Goal: Transaction & Acquisition: Obtain resource

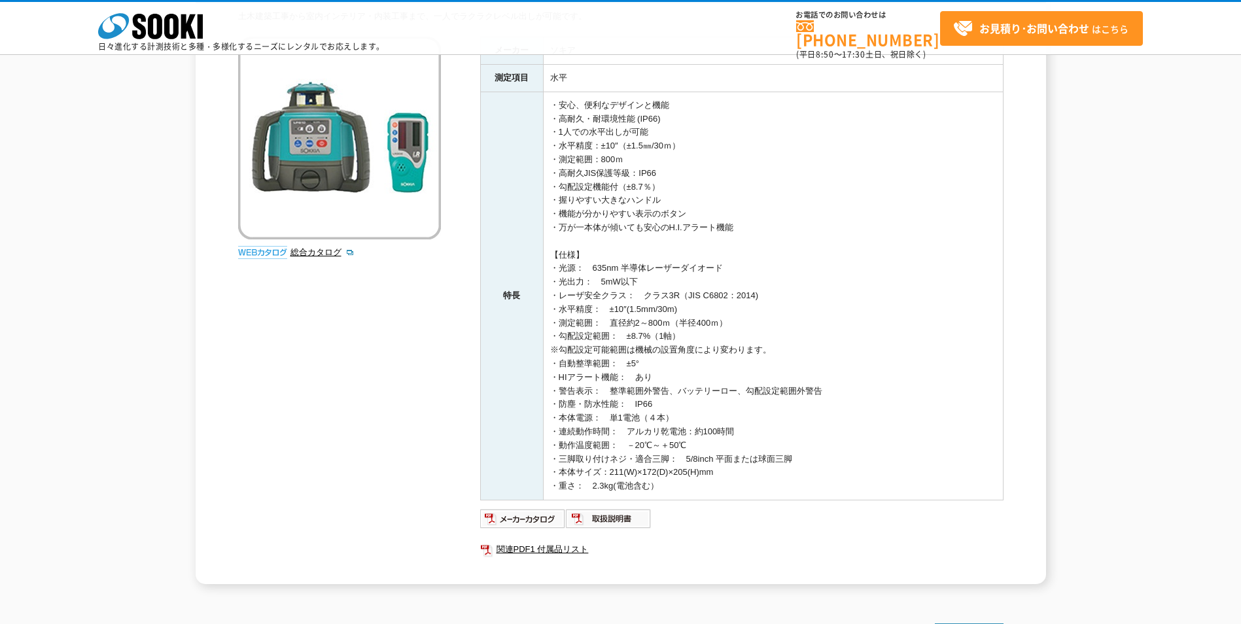
scroll to position [131, 0]
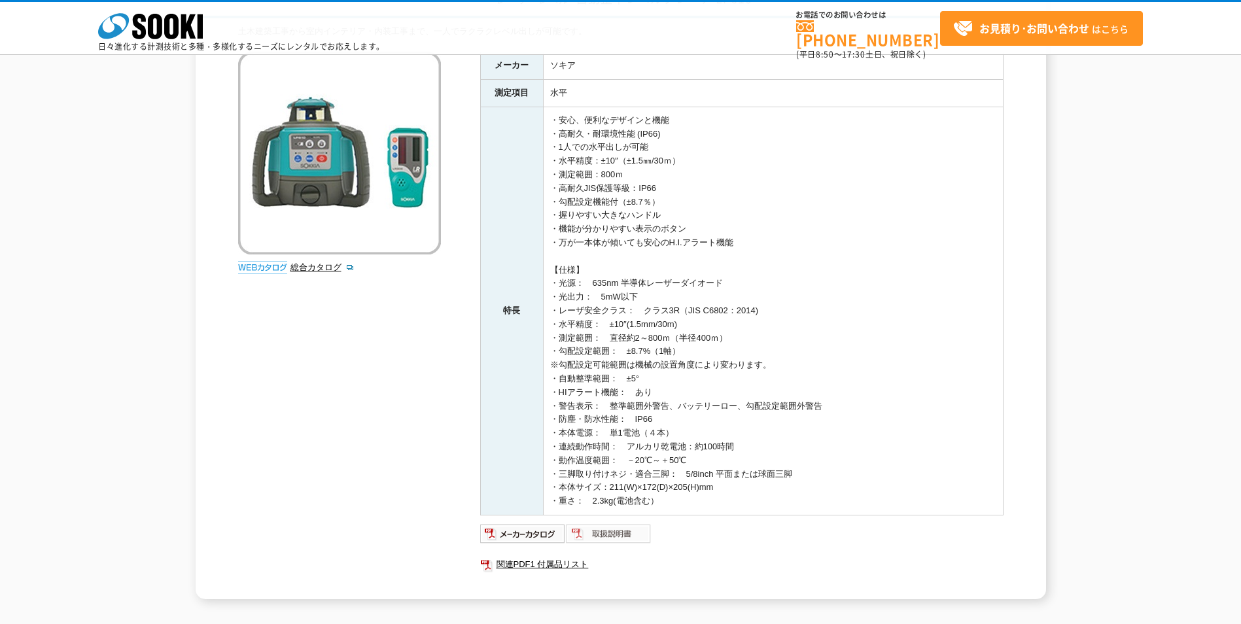
click at [603, 533] on img at bounding box center [609, 533] width 86 height 21
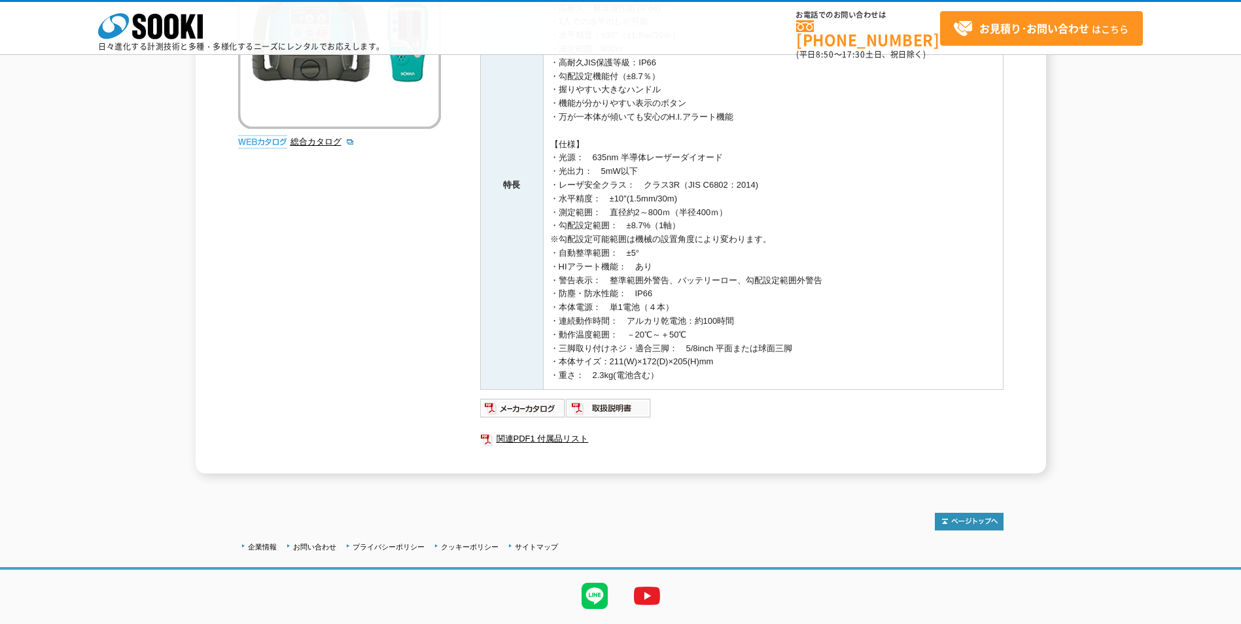
scroll to position [262, 0]
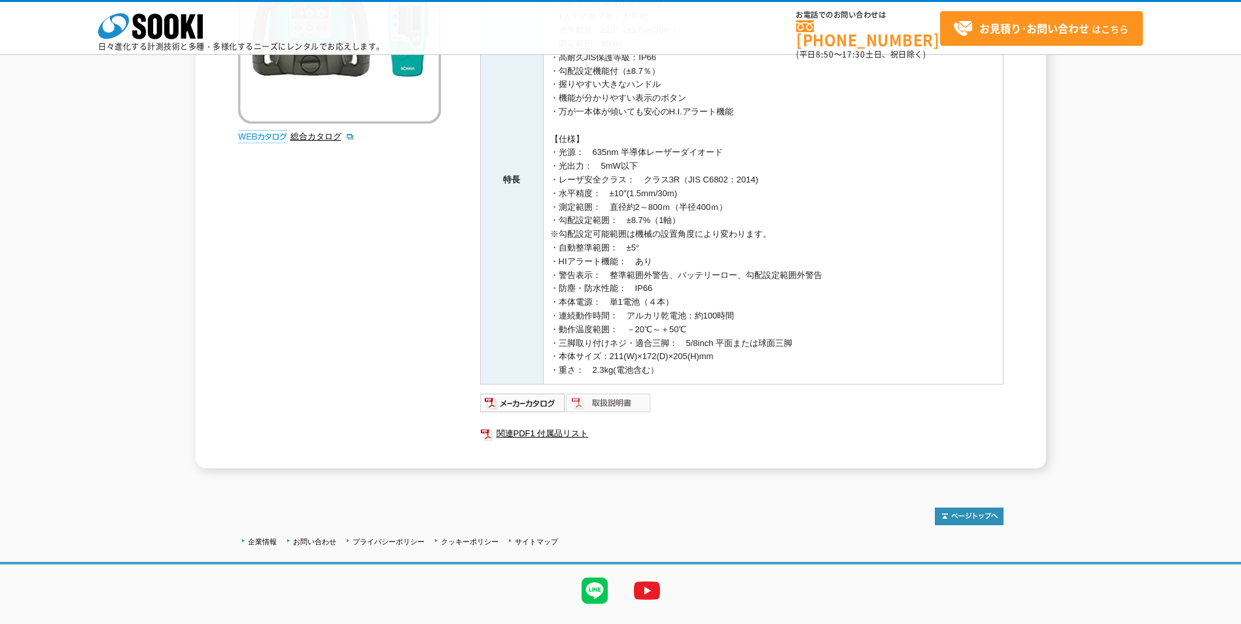
click at [617, 401] on img at bounding box center [609, 402] width 86 height 21
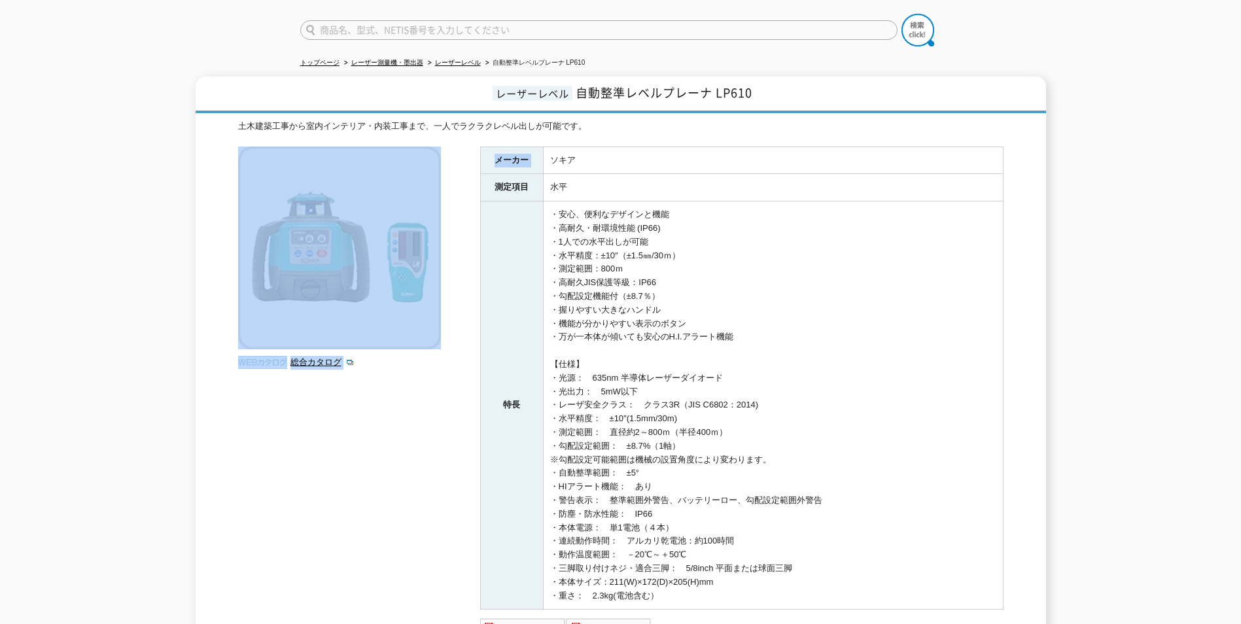
scroll to position [292, 0]
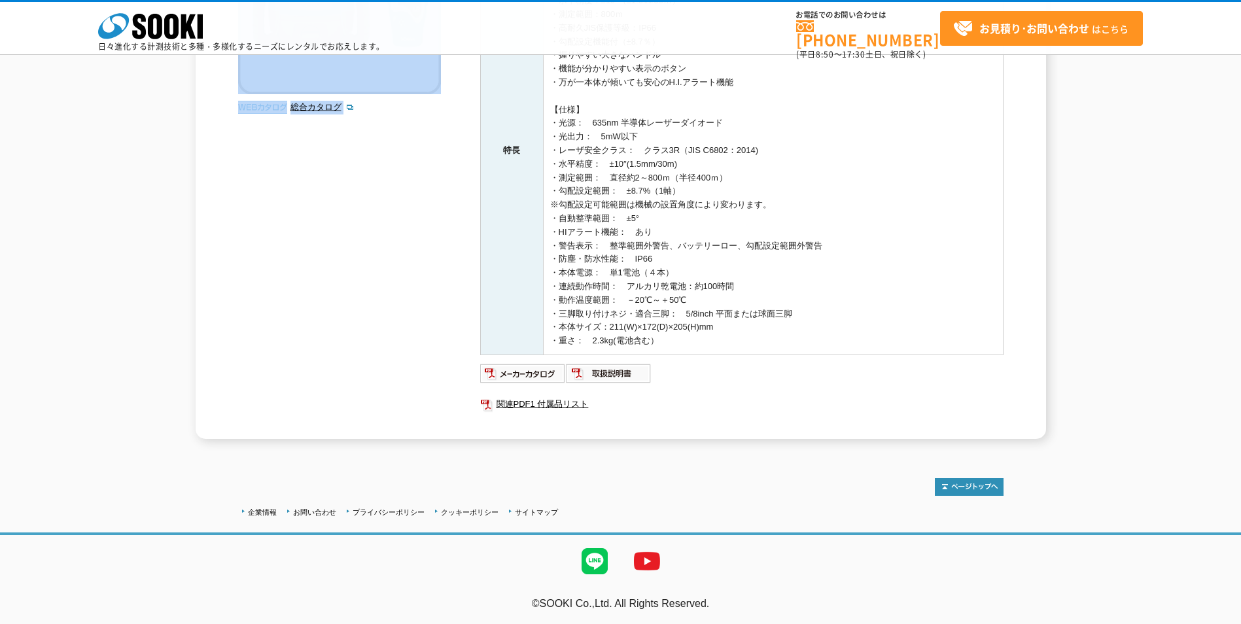
drag, startPoint x: 551, startPoint y: 247, endPoint x: 774, endPoint y: 340, distance: 241.0
click at [774, 340] on tbody "メーカー ソキア 測定項目 水平 特長 ・安心、便利なデザインと機能 ・高耐久・耐環境性能 (IP66) ・1人での水平出しが可能 ・水平精度：±10″（±1…" at bounding box center [741, 123] width 523 height 463
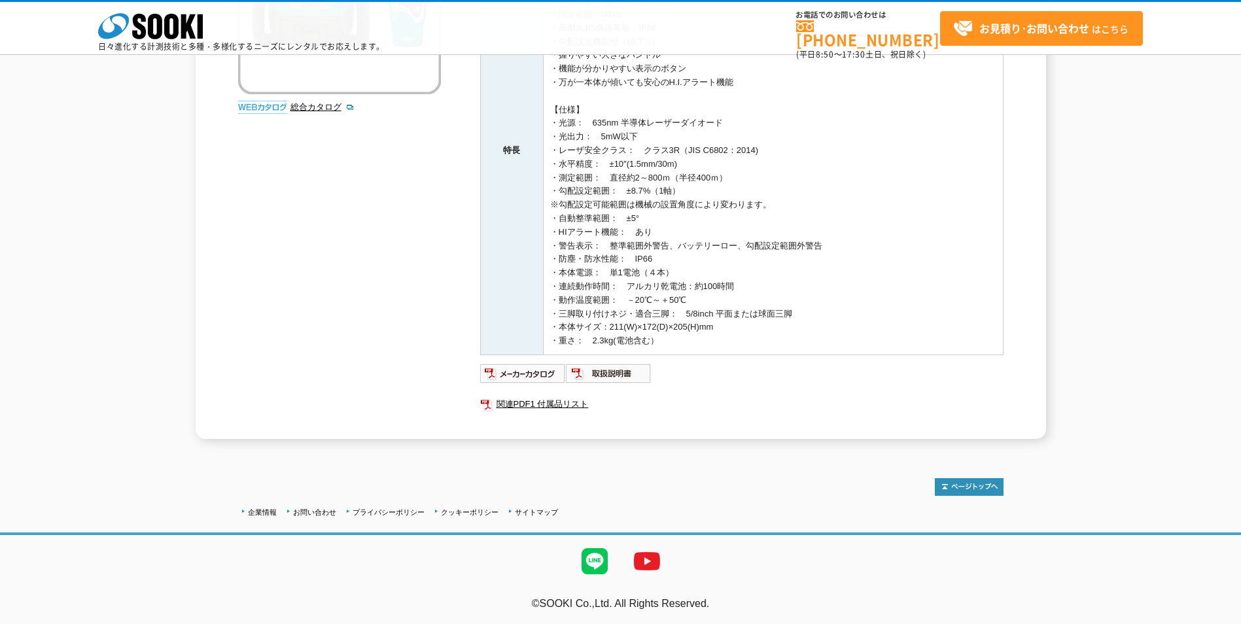
click at [1088, 273] on div "レーザーレベル 自動整準レベルプレーナ LP610 土木建築工事から室内インテリア・内装工事まで、一人でラクラクレベル出しが可能です。 総合カタログ メーカー…" at bounding box center [620, 130] width 1241 height 617
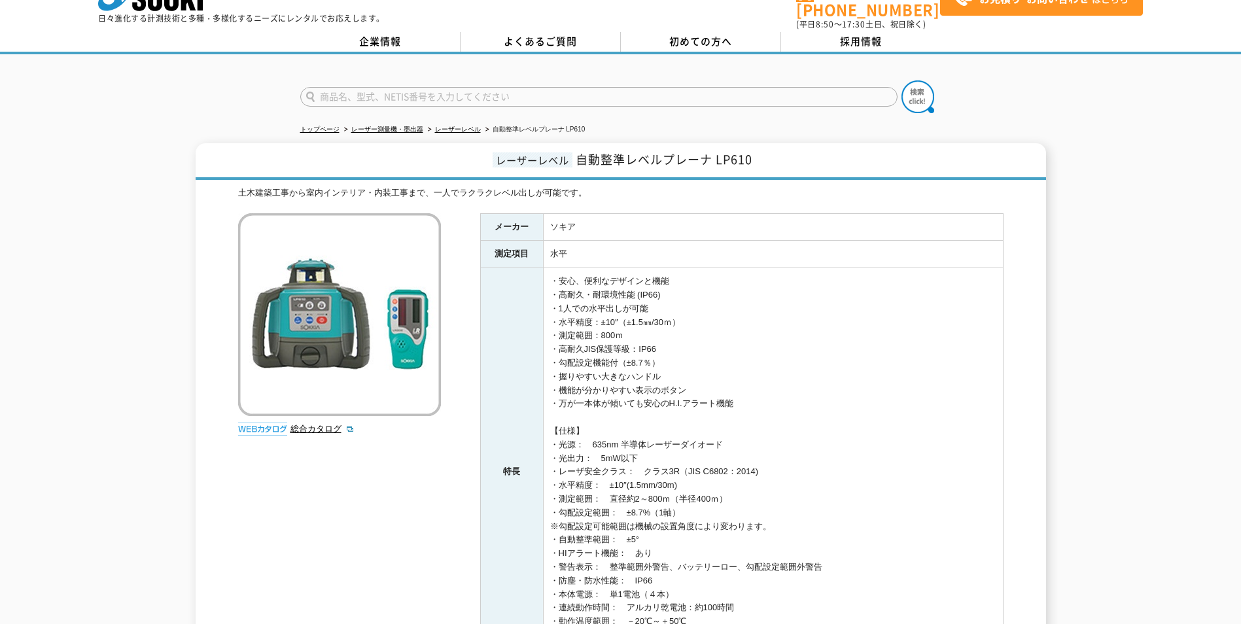
scroll to position [0, 0]
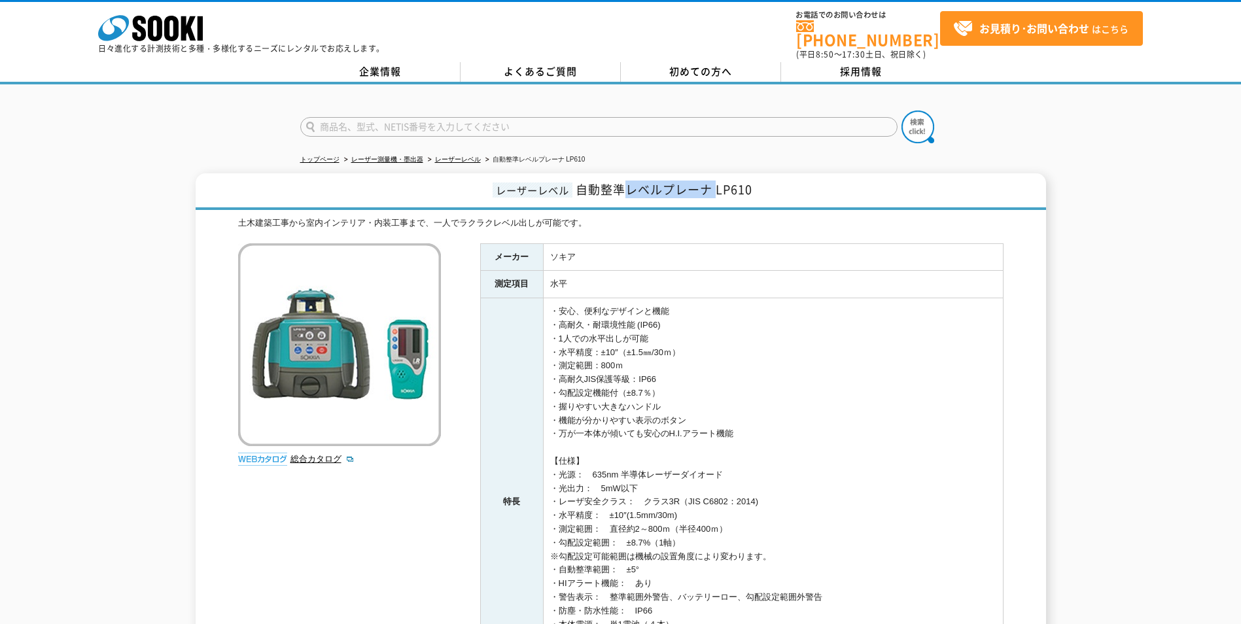
drag, startPoint x: 626, startPoint y: 182, endPoint x: 717, endPoint y: 185, distance: 91.6
click at [717, 185] on span "自動整準レベルプレーナ LP610" at bounding box center [663, 189] width 177 height 18
click at [717, 182] on h1 "レーザーレベル 自動整準レベルプレーナ LP610" at bounding box center [621, 191] width 850 height 37
drag, startPoint x: 717, startPoint y: 182, endPoint x: 628, endPoint y: 188, distance: 88.5
click at [628, 188] on span "自動整準レベルプレーナ LP610" at bounding box center [663, 189] width 177 height 18
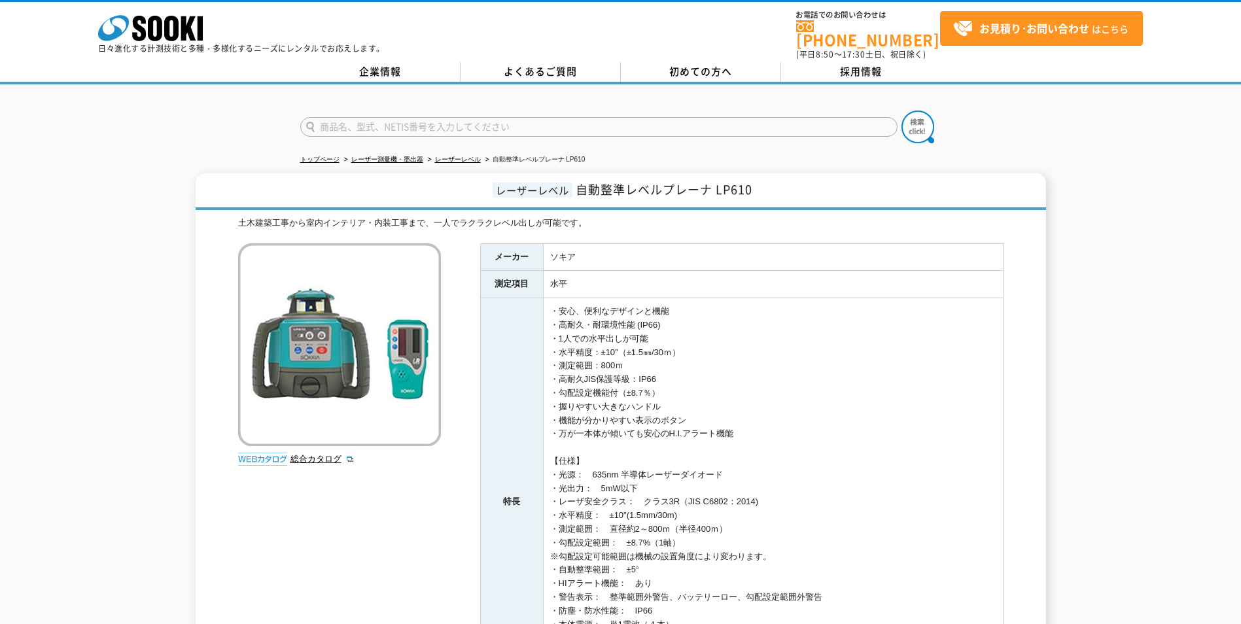
click at [1076, 288] on div "レーザーレベル 自動整準レベルプレーナ LP610 土木建築工事から室内インテリア・内装工事まで、一人でラクラクレベル出しが可能です。 総合カタログ メーカー…" at bounding box center [620, 481] width 1241 height 617
